Goal: Transaction & Acquisition: Purchase product/service

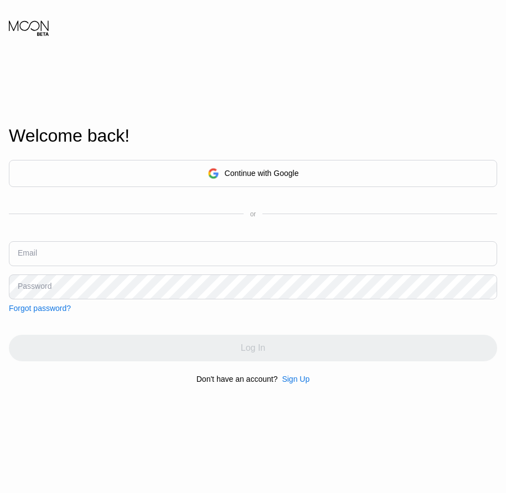
click at [295, 382] on div "Sign Up" at bounding box center [296, 379] width 28 height 9
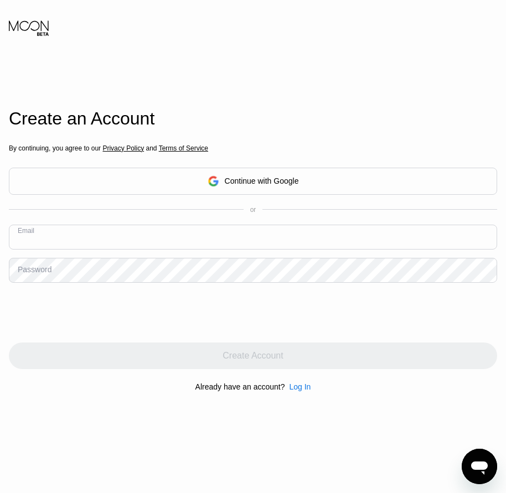
paste input "[EMAIL_ADDRESS][DOMAIN_NAME]"
type input "[EMAIL_ADDRESS][DOMAIN_NAME]"
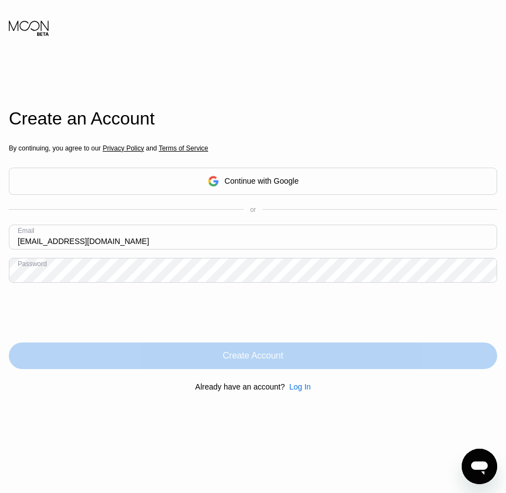
click at [263, 366] on div "Create Account" at bounding box center [253, 355] width 488 height 27
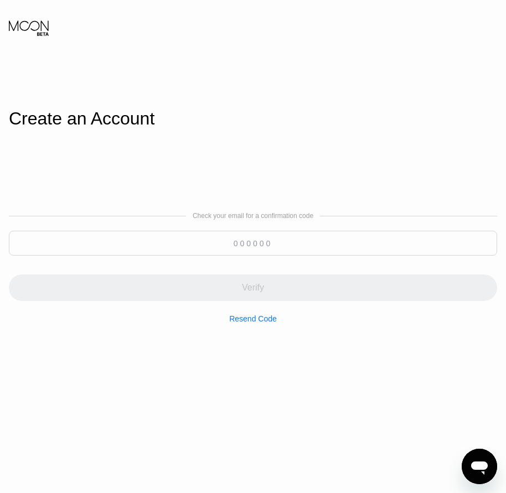
paste input "348339"
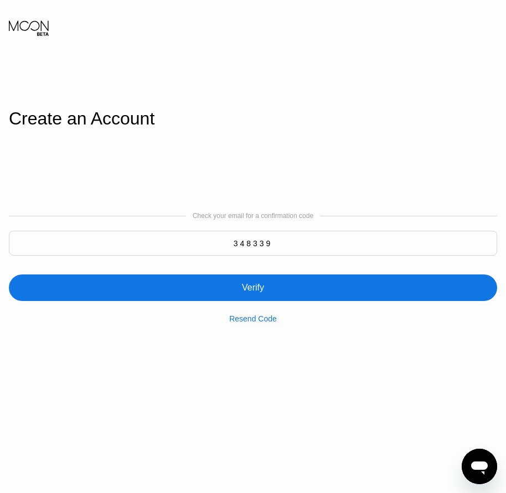
type input "348339"
click at [279, 290] on div "Verify" at bounding box center [253, 287] width 488 height 27
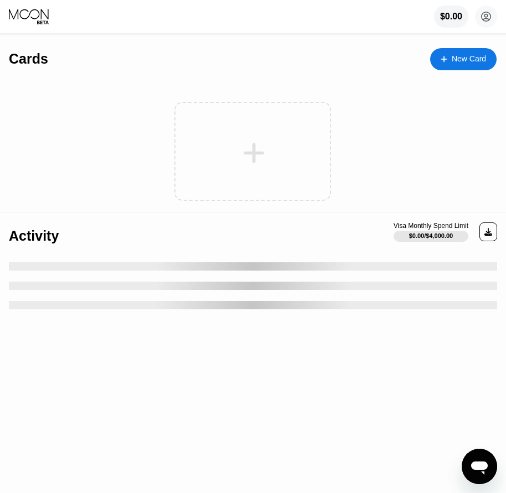
click at [471, 54] on div "New Card" at bounding box center [468, 58] width 34 height 9
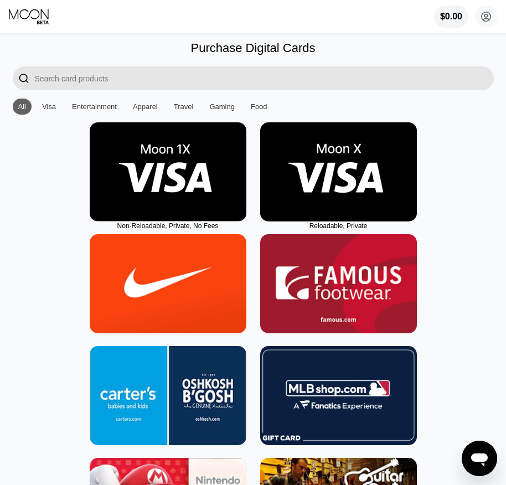
click at [346, 201] on img at bounding box center [338, 171] width 157 height 99
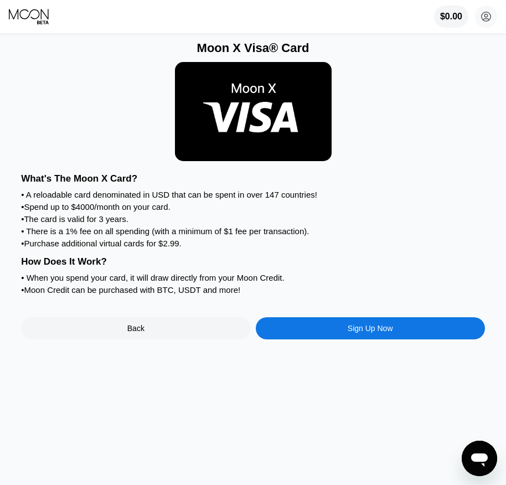
click at [347, 333] on div "Sign Up Now" at bounding box center [369, 328] width 45 height 9
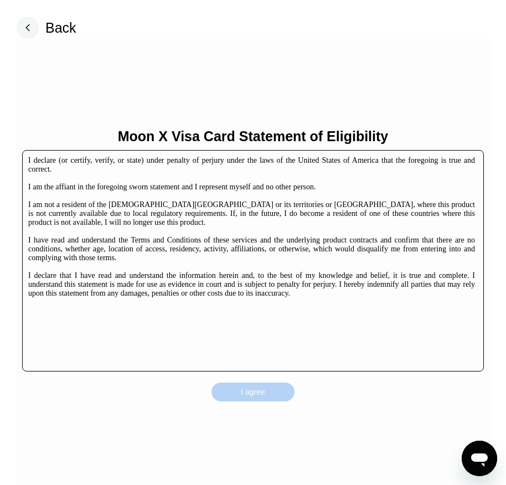
click at [278, 388] on div "I agree" at bounding box center [252, 391] width 83 height 19
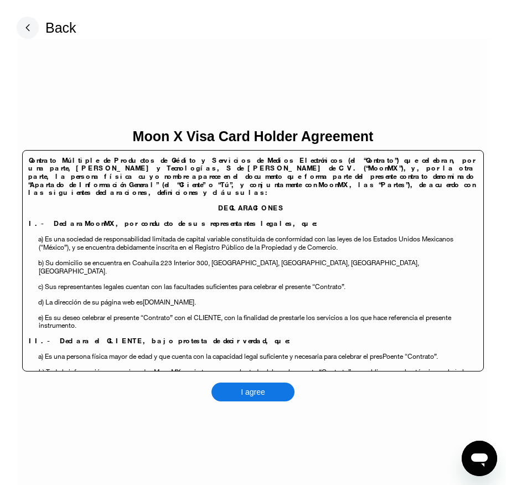
click at [265, 388] on div "I agree" at bounding box center [252, 391] width 83 height 19
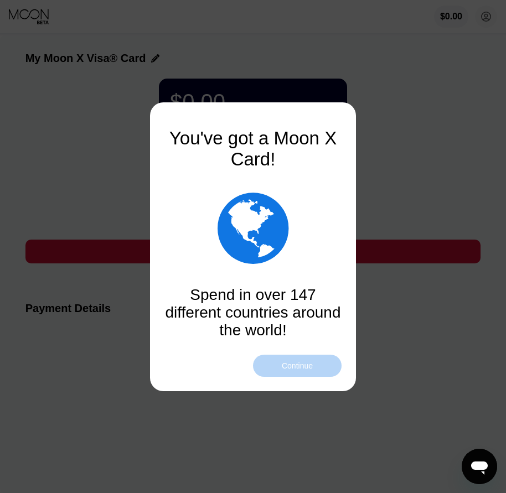
click at [288, 362] on div "Continue" at bounding box center [297, 365] width 31 height 9
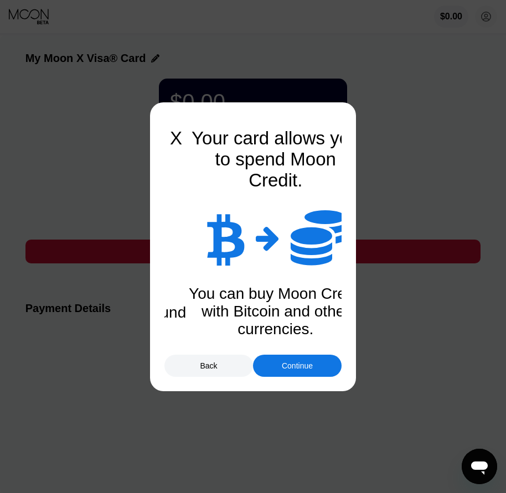
click at [288, 362] on div "Continue" at bounding box center [297, 365] width 31 height 9
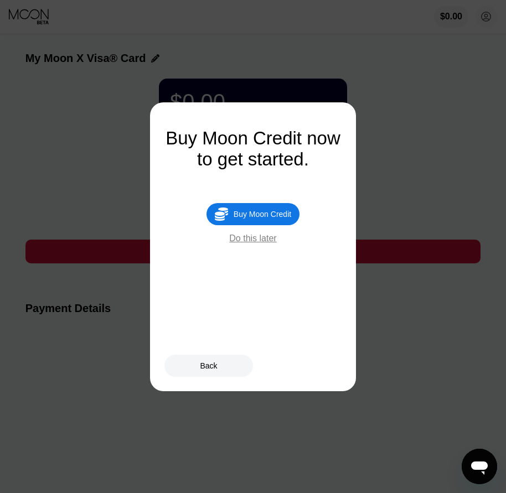
click at [275, 219] on div "Buy Moon Credit" at bounding box center [262, 214] width 58 height 9
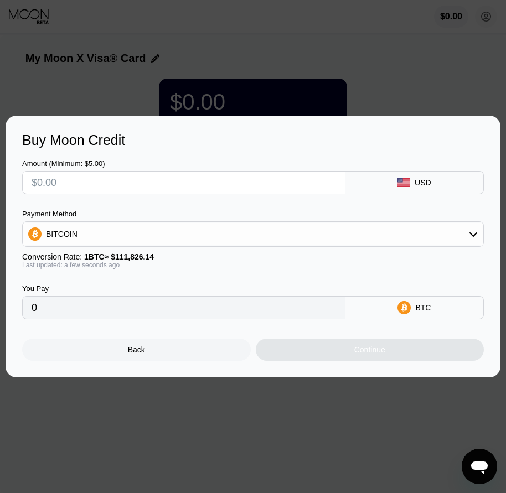
drag, startPoint x: 177, startPoint y: 350, endPoint x: 203, endPoint y: 328, distance: 33.8
click at [177, 350] on div "Back" at bounding box center [136, 350] width 229 height 22
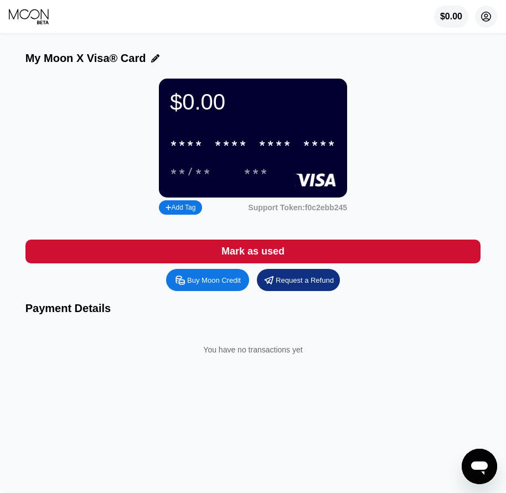
click at [482, 14] on icon at bounding box center [485, 16] width 9 height 9
